Goal: Check status: Check status

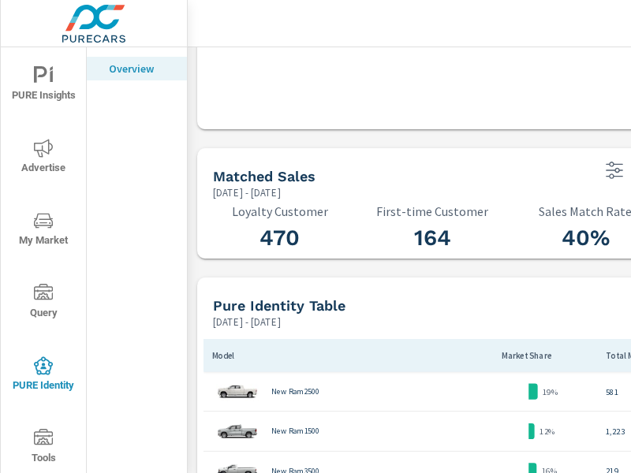
scroll to position [946, 0]
